Goal: Communication & Community: Share content

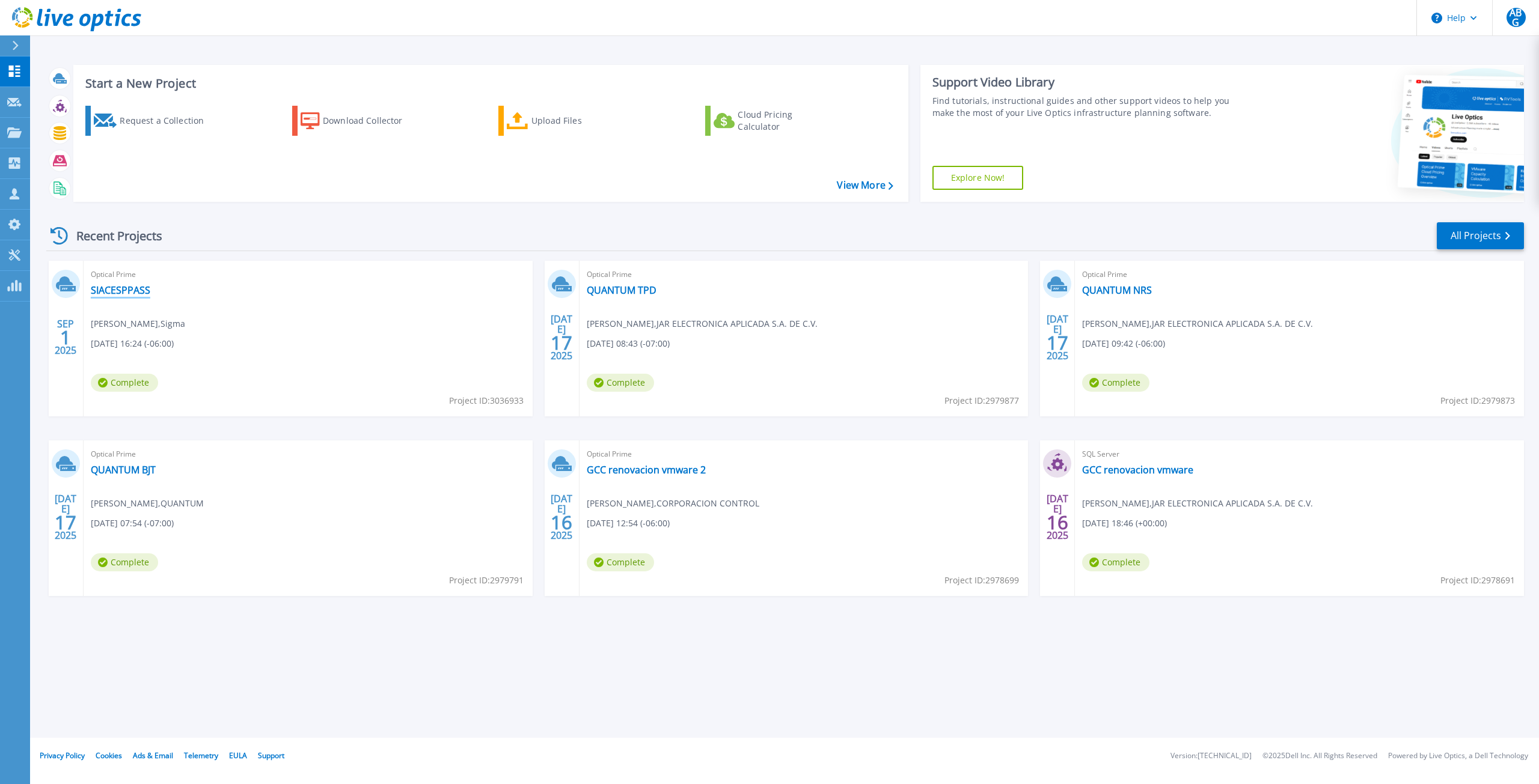
click at [128, 288] on link "SIACESPPASS" at bounding box center [120, 289] width 59 height 12
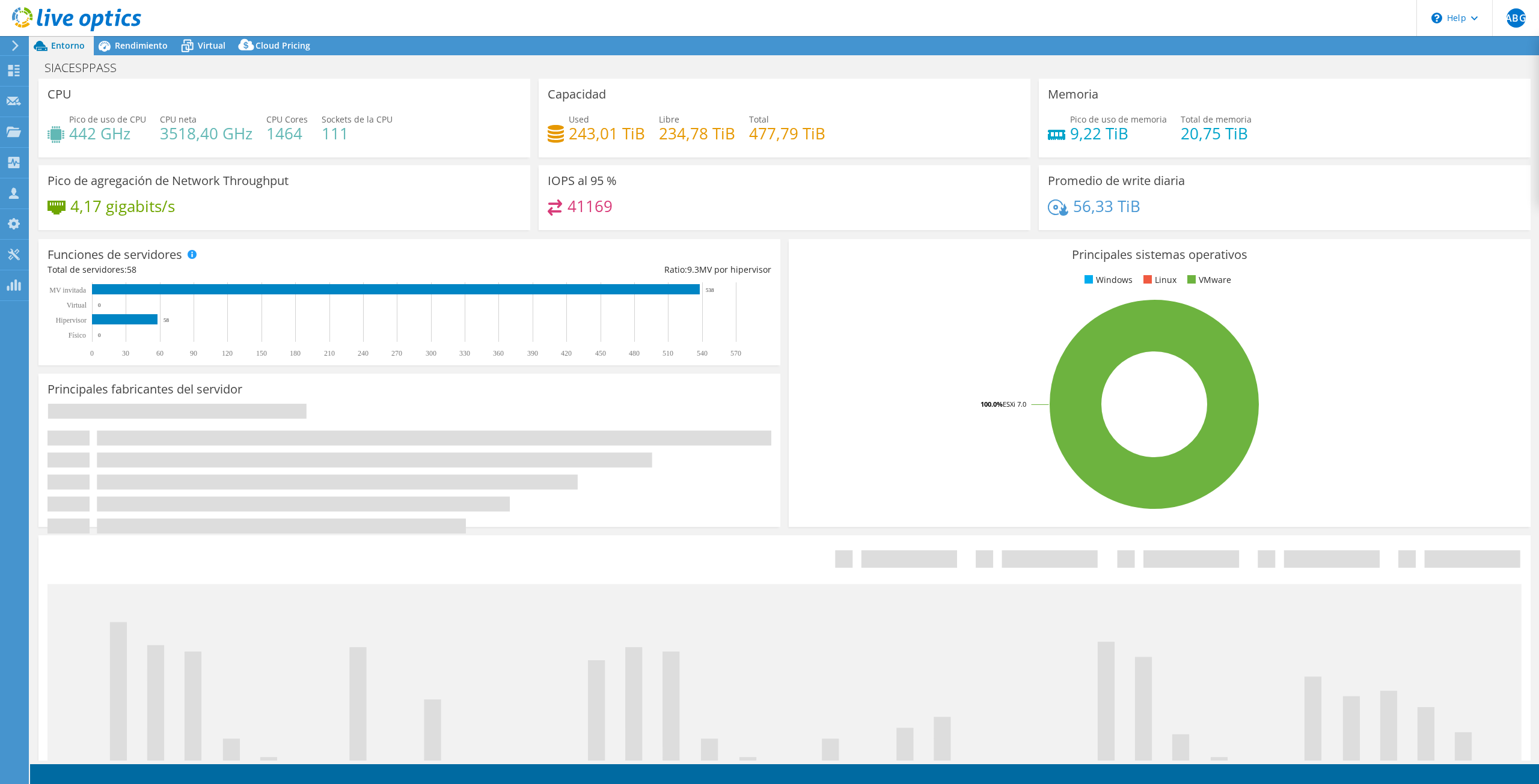
select select "USD"
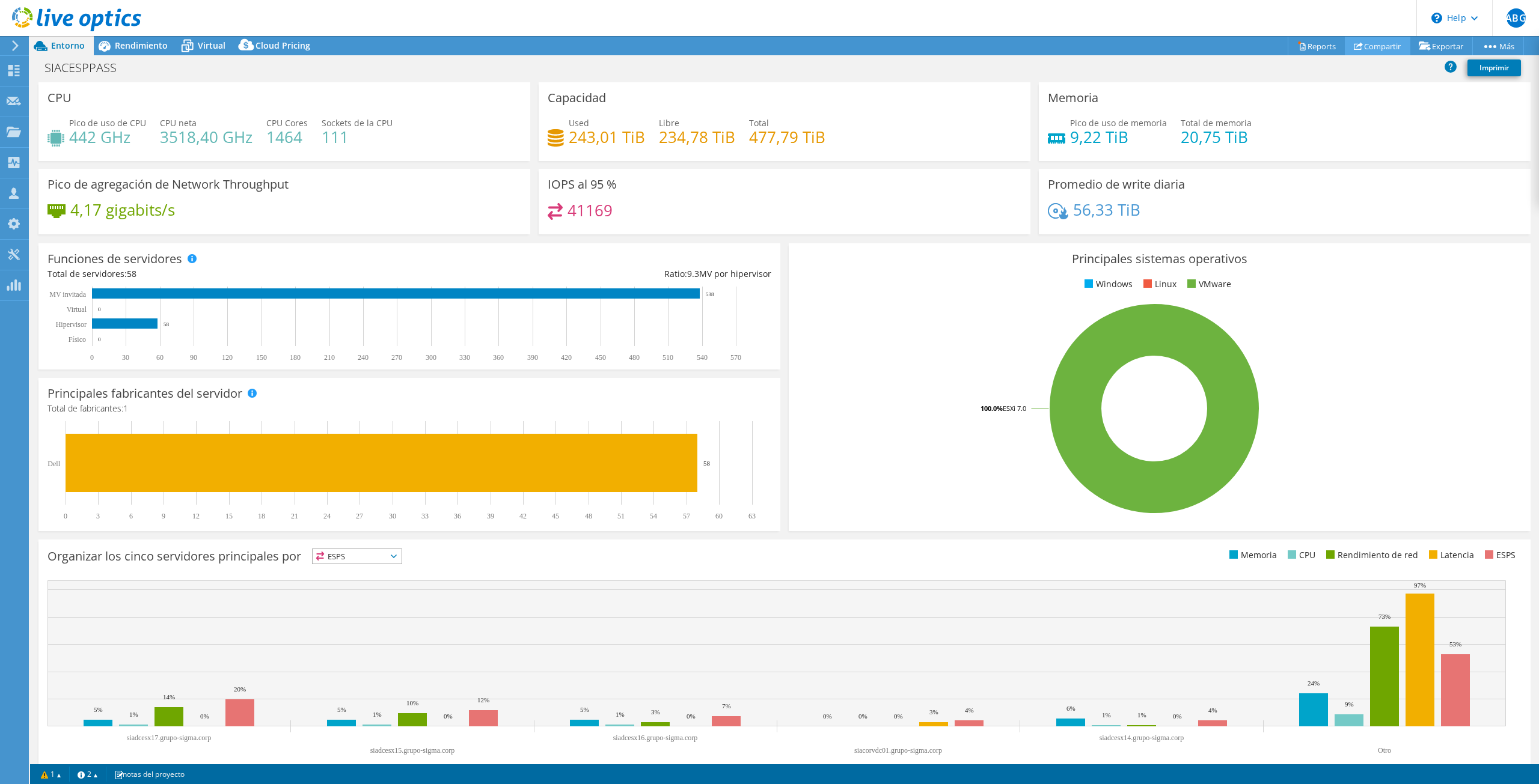
click at [1360, 46] on link "Compartir" at bounding box center [1377, 46] width 66 height 19
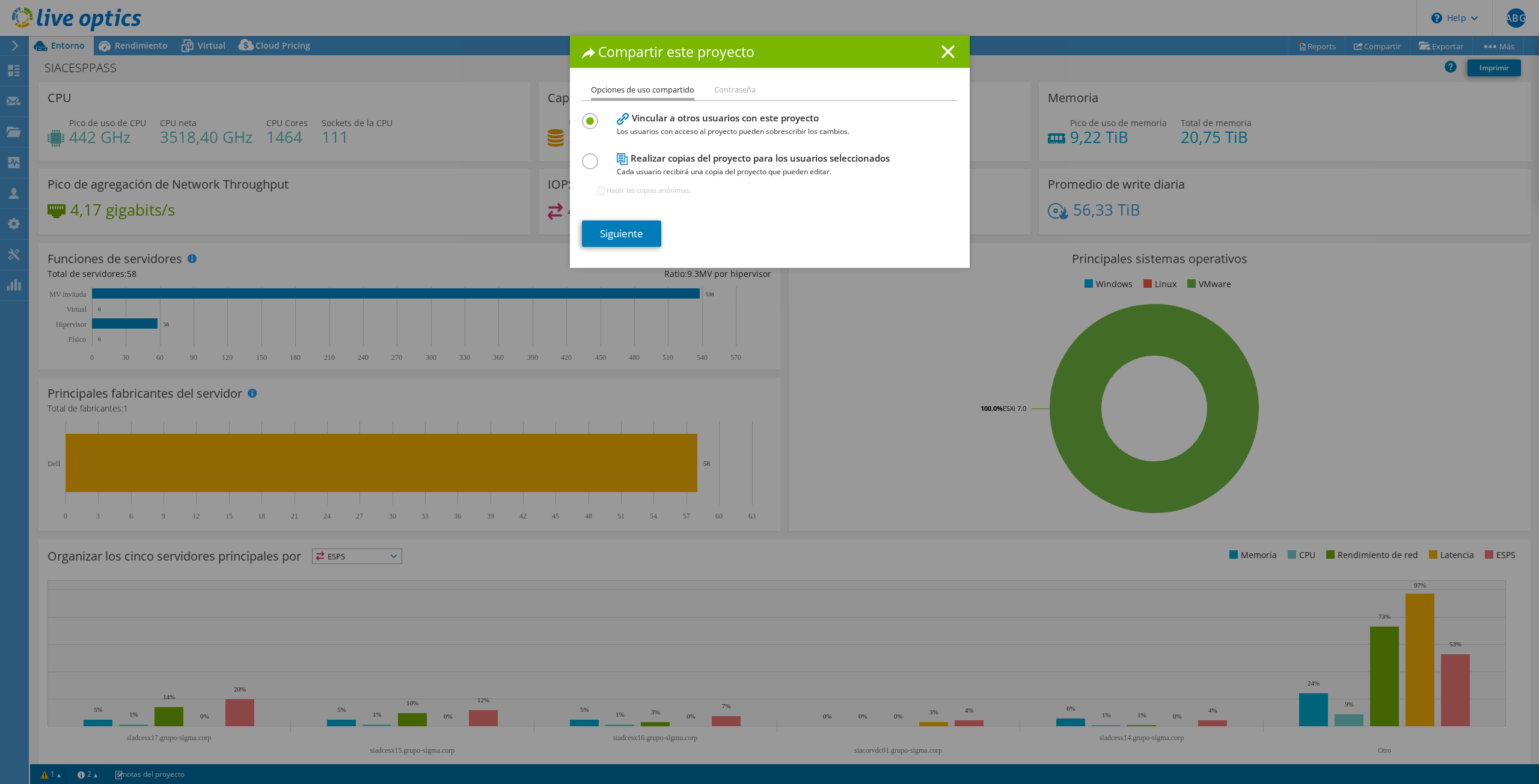
click at [609, 208] on div "Realizar copias del proyecto para los usuarios seleccionados Cada usuario recib…" at bounding box center [770, 179] width 375 height 59
click at [609, 229] on link "Siguiente" at bounding box center [622, 234] width 80 height 27
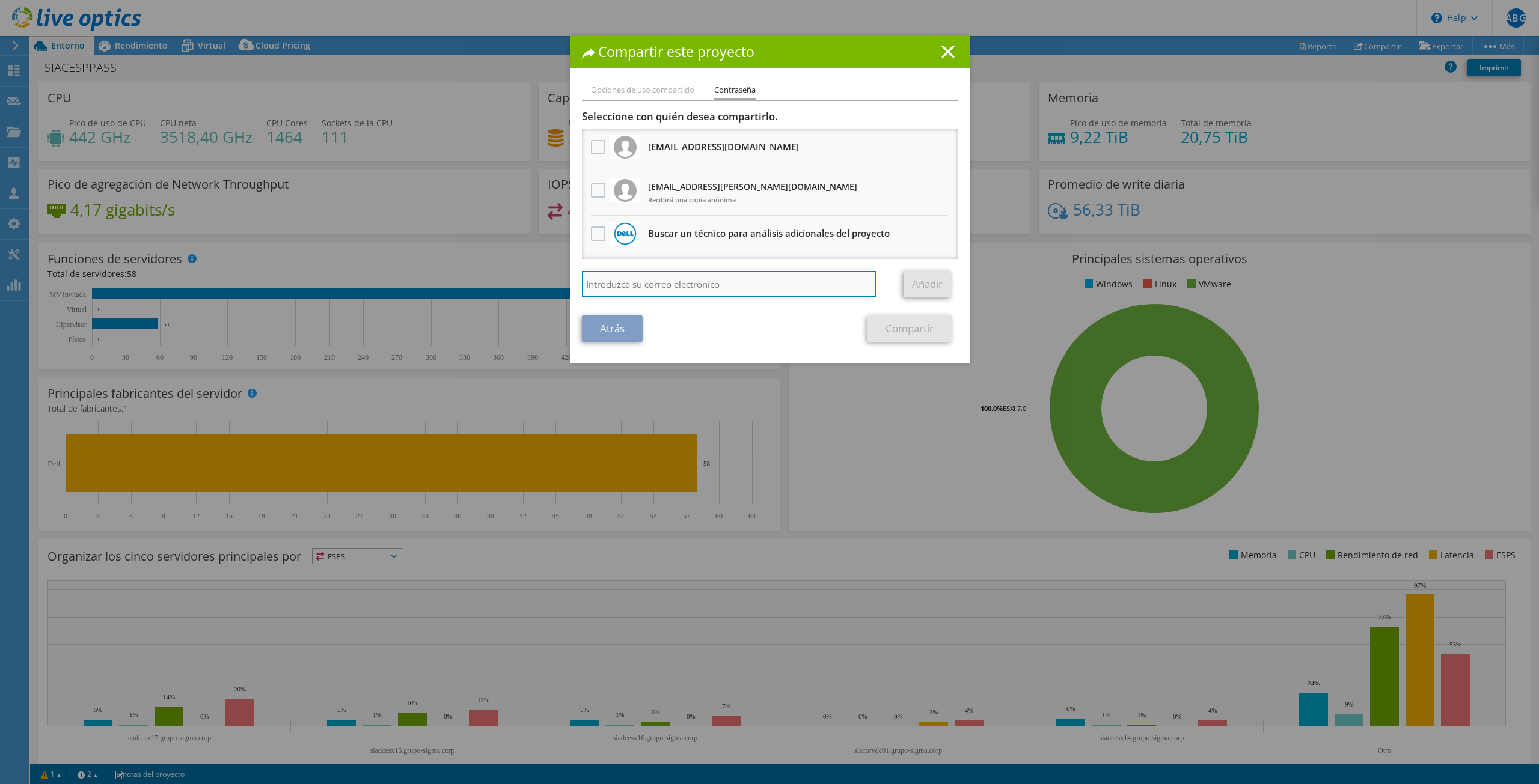
click at [632, 283] on input "search" at bounding box center [729, 284] width 294 height 27
type input "edua"
drag, startPoint x: 647, startPoint y: 285, endPoint x: 556, endPoint y: 293, distance: 91.4
click at [556, 293] on div "Compartir este proyecto Opciones de uso compartido Contraseña Vincular a otros …" at bounding box center [770, 392] width 1539 height 712
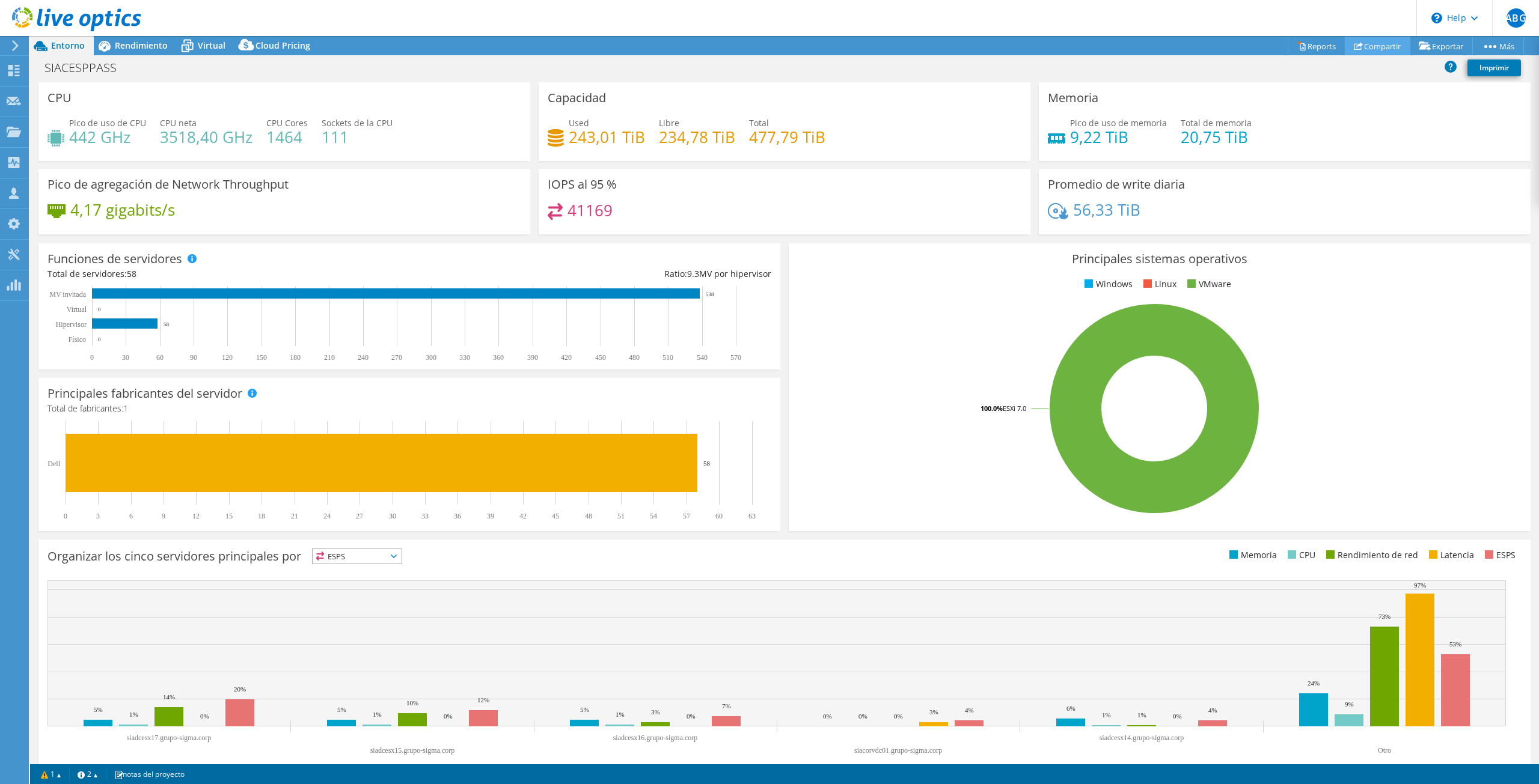
click at [1354, 41] on icon at bounding box center [1359, 46] width 9 height 9
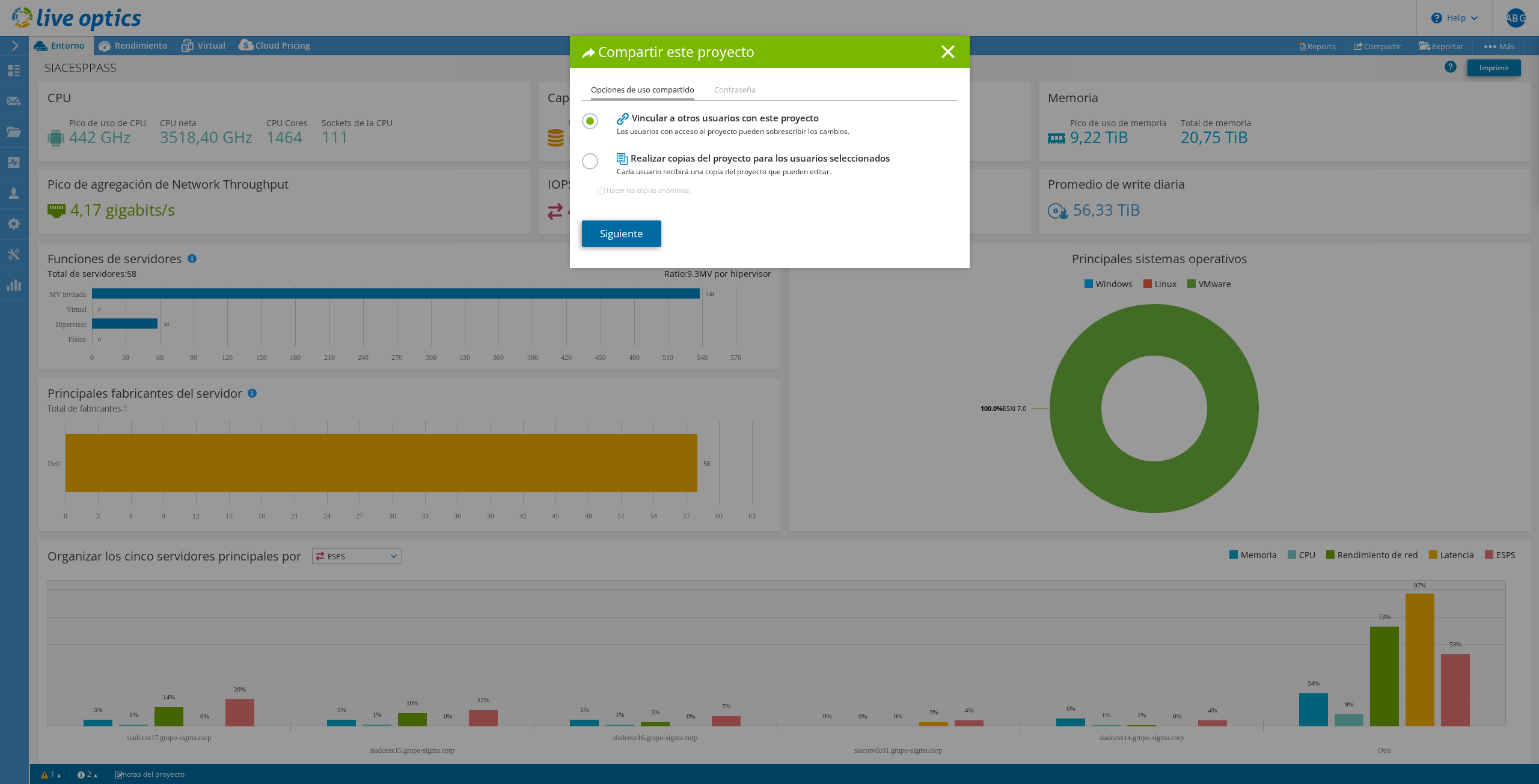
click at [609, 226] on link "Siguiente" at bounding box center [622, 234] width 80 height 27
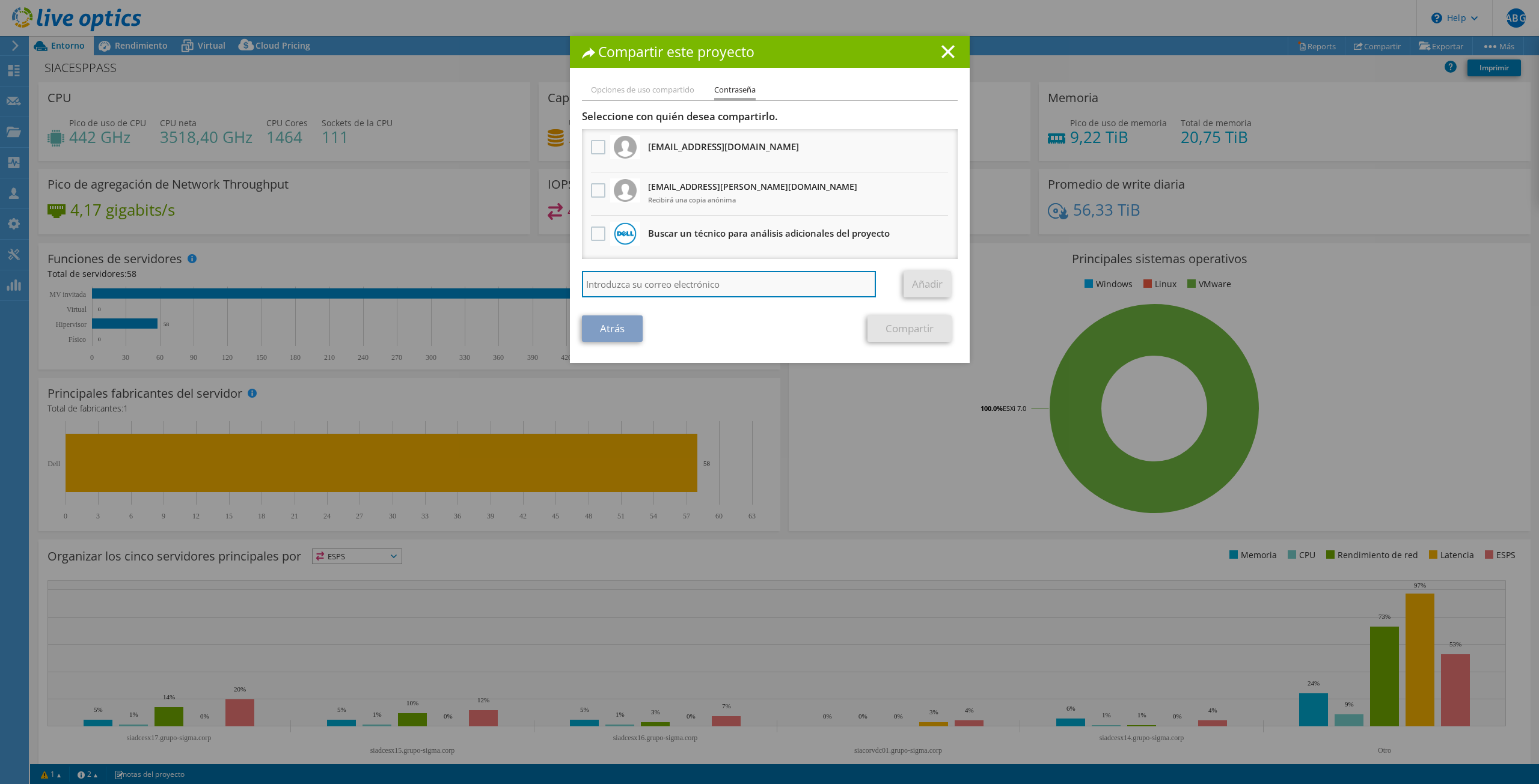
click at [645, 281] on input "search" at bounding box center [729, 284] width 294 height 27
paste input "[PERSON_NAME][EMAIL_ADDRESS][PERSON_NAME][DOMAIN_NAME]"
type input "[PERSON_NAME][EMAIL_ADDRESS][PERSON_NAME][DOMAIN_NAME]"
click at [929, 278] on link "Añadir" at bounding box center [927, 284] width 48 height 27
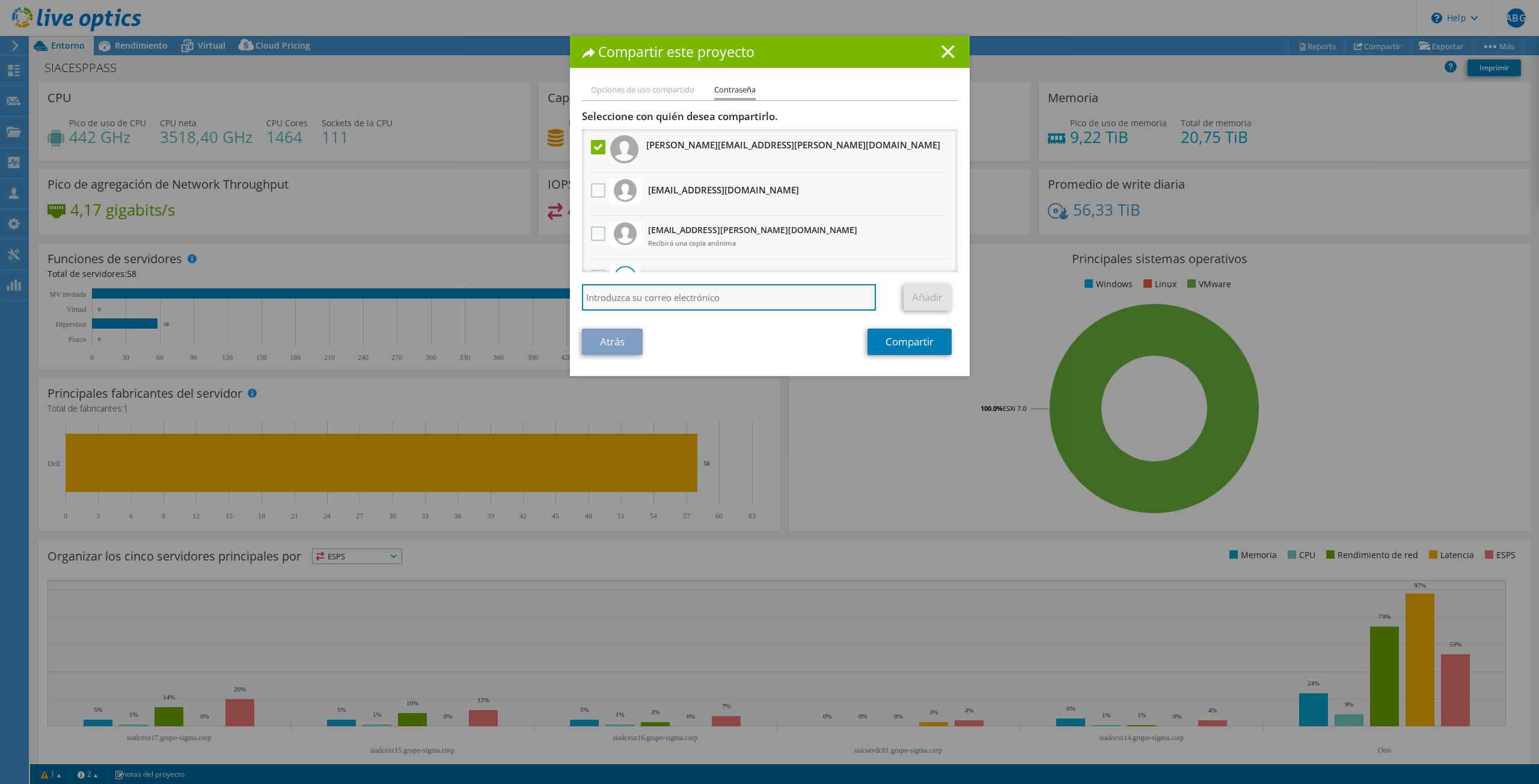
click at [653, 300] on input "search" at bounding box center [729, 297] width 294 height 27
paste input "[PERSON_NAME][EMAIL_ADDRESS][PERSON_NAME][DOMAIN_NAME]"
type input "[PERSON_NAME][EMAIL_ADDRESS][PERSON_NAME][DOMAIN_NAME]"
click at [920, 295] on link "Añadir" at bounding box center [927, 297] width 48 height 27
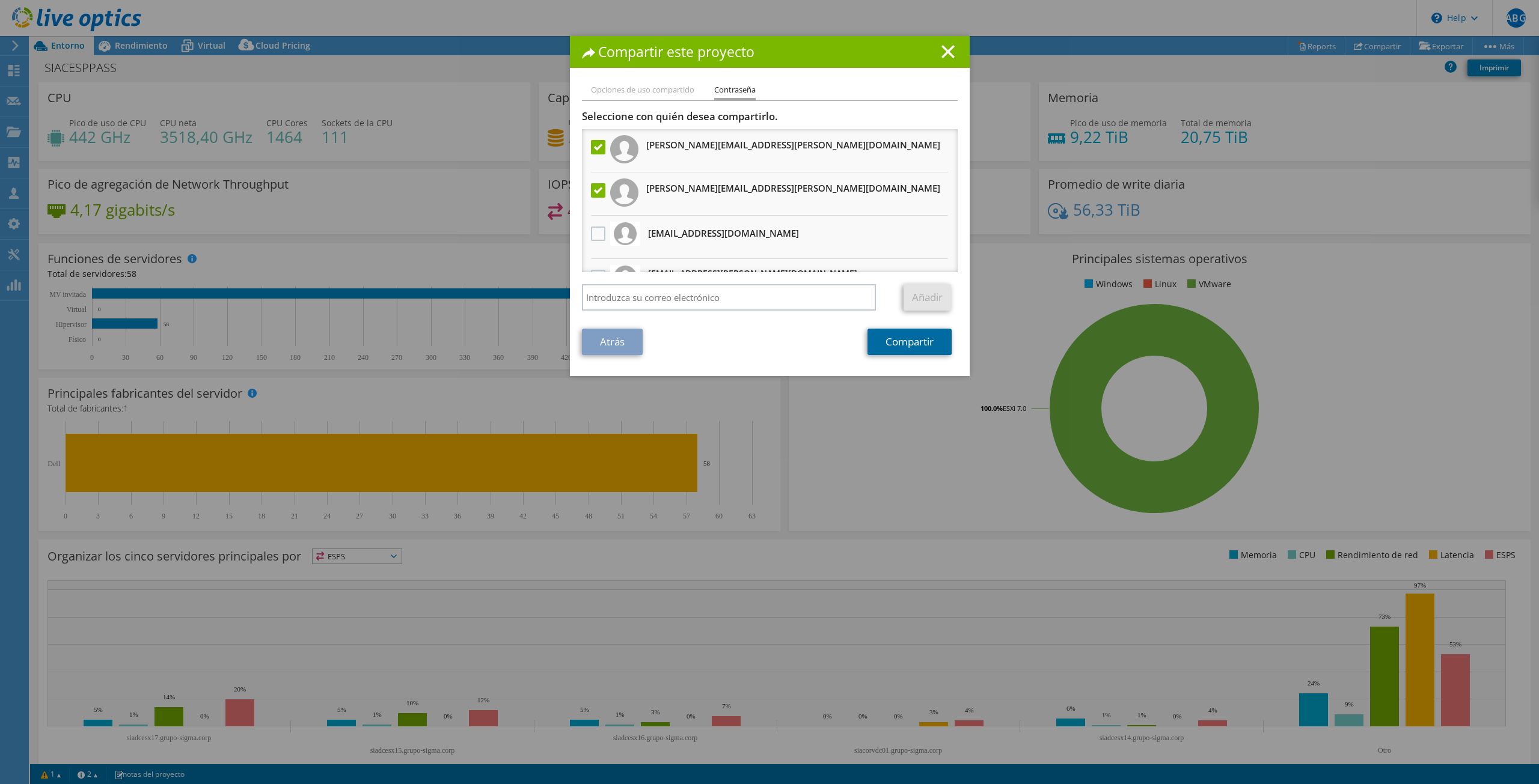
click at [893, 341] on link "Compartir" at bounding box center [910, 342] width 84 height 27
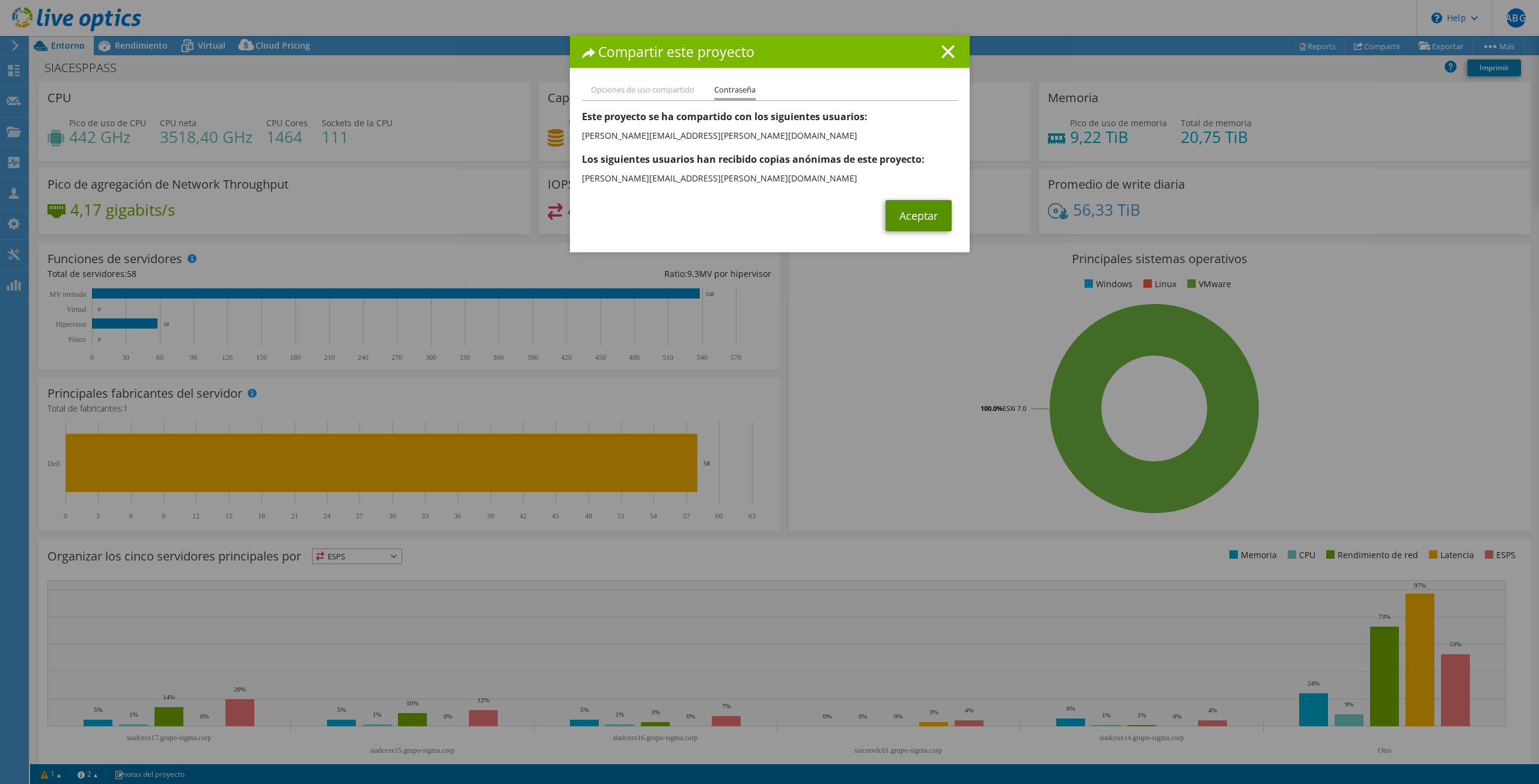
click at [899, 201] on link "Aceptar" at bounding box center [919, 216] width 66 height 31
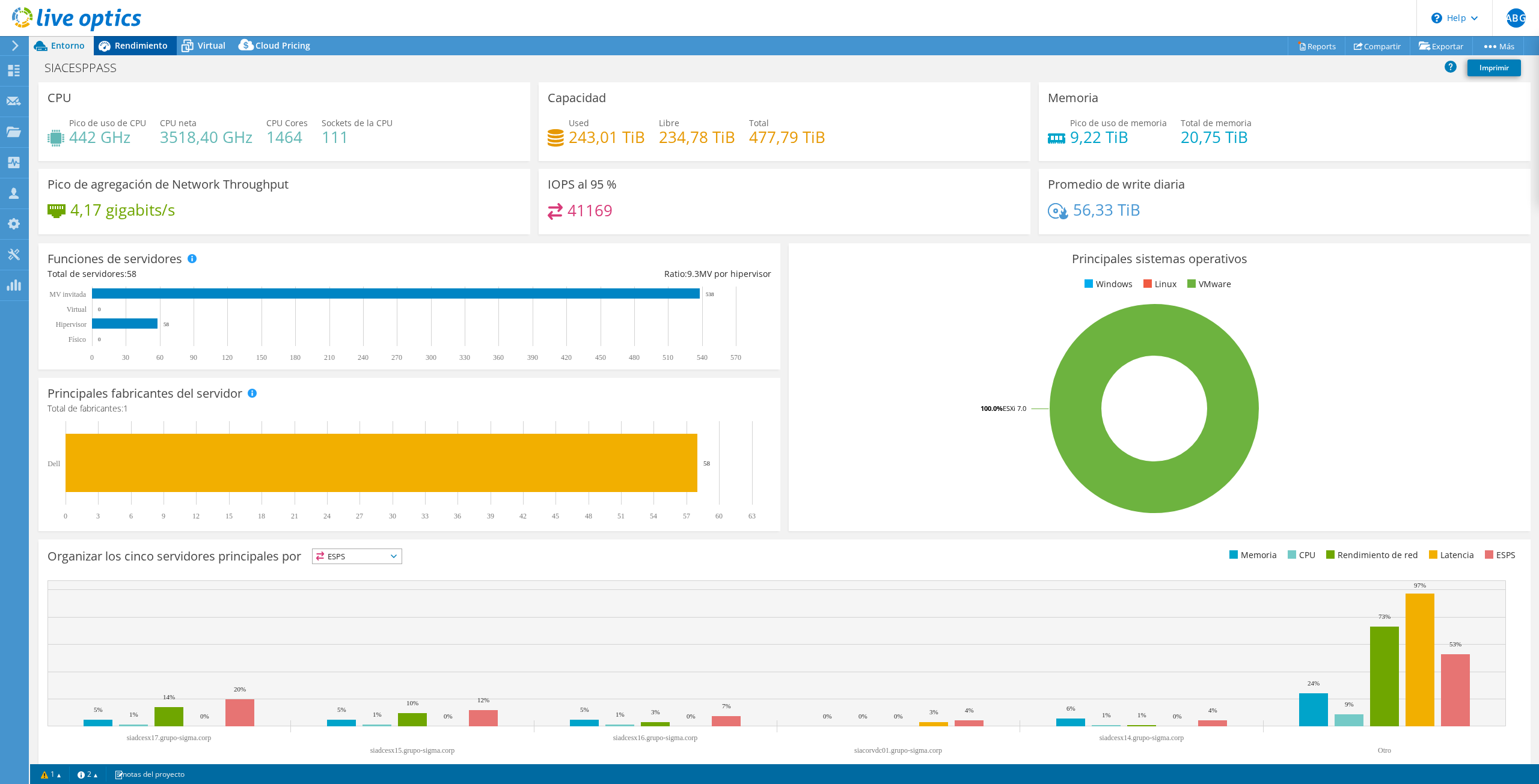
click at [157, 47] on span "Rendimiento" at bounding box center [141, 45] width 53 height 12
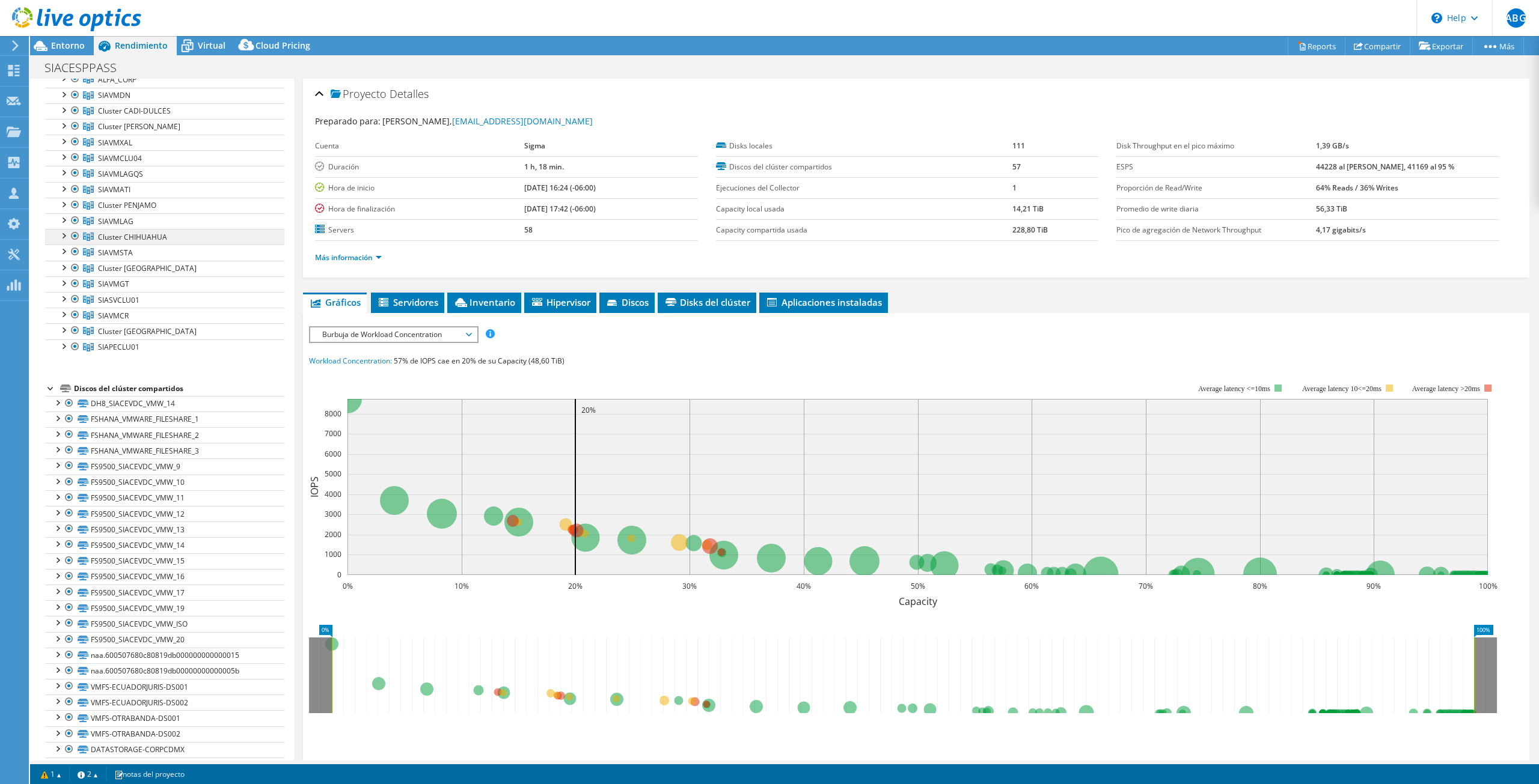
scroll to position [300, 0]
click at [68, 47] on span "Entorno" at bounding box center [67, 45] width 34 height 12
